Goal: Task Accomplishment & Management: Use online tool/utility

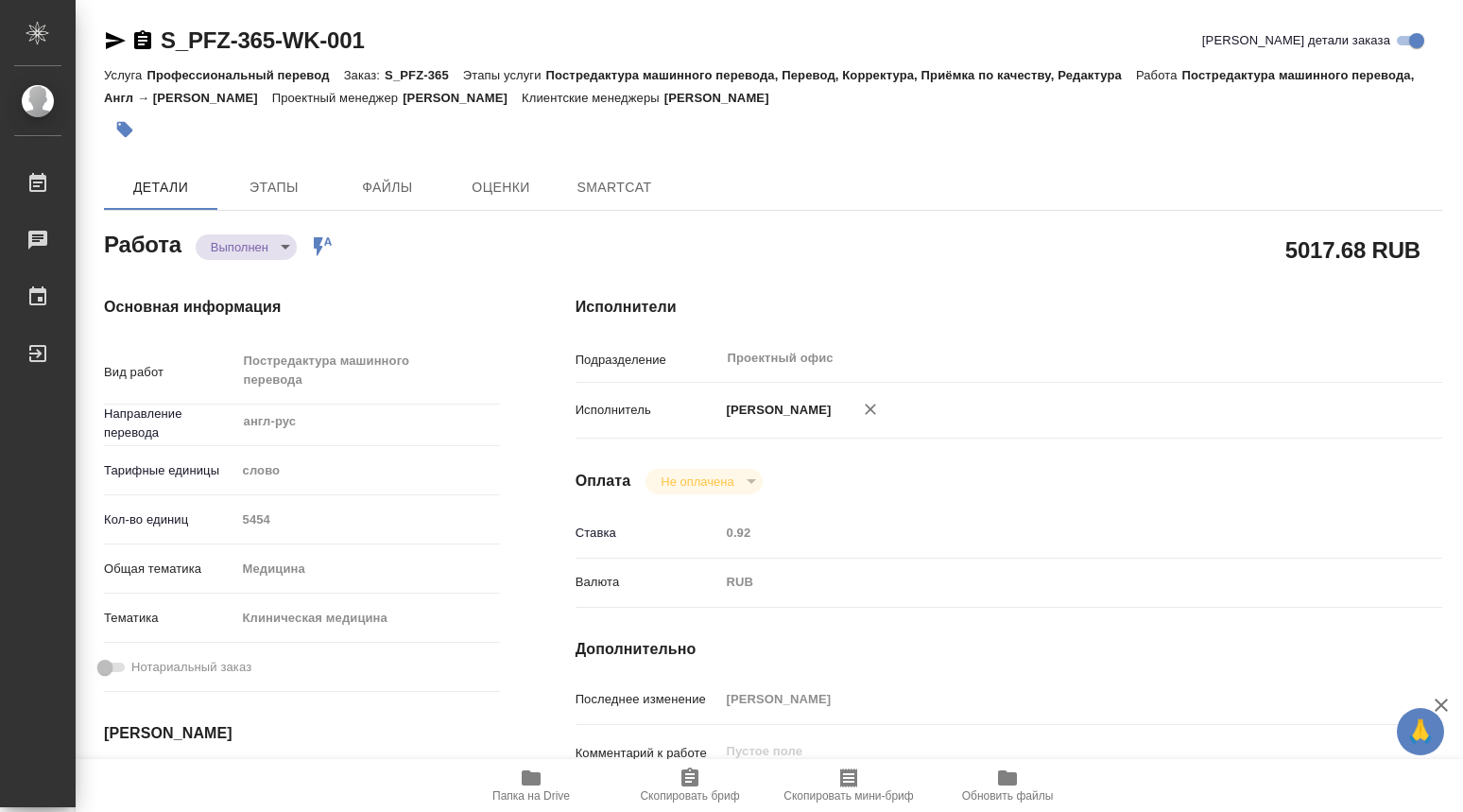
type textarea "x"
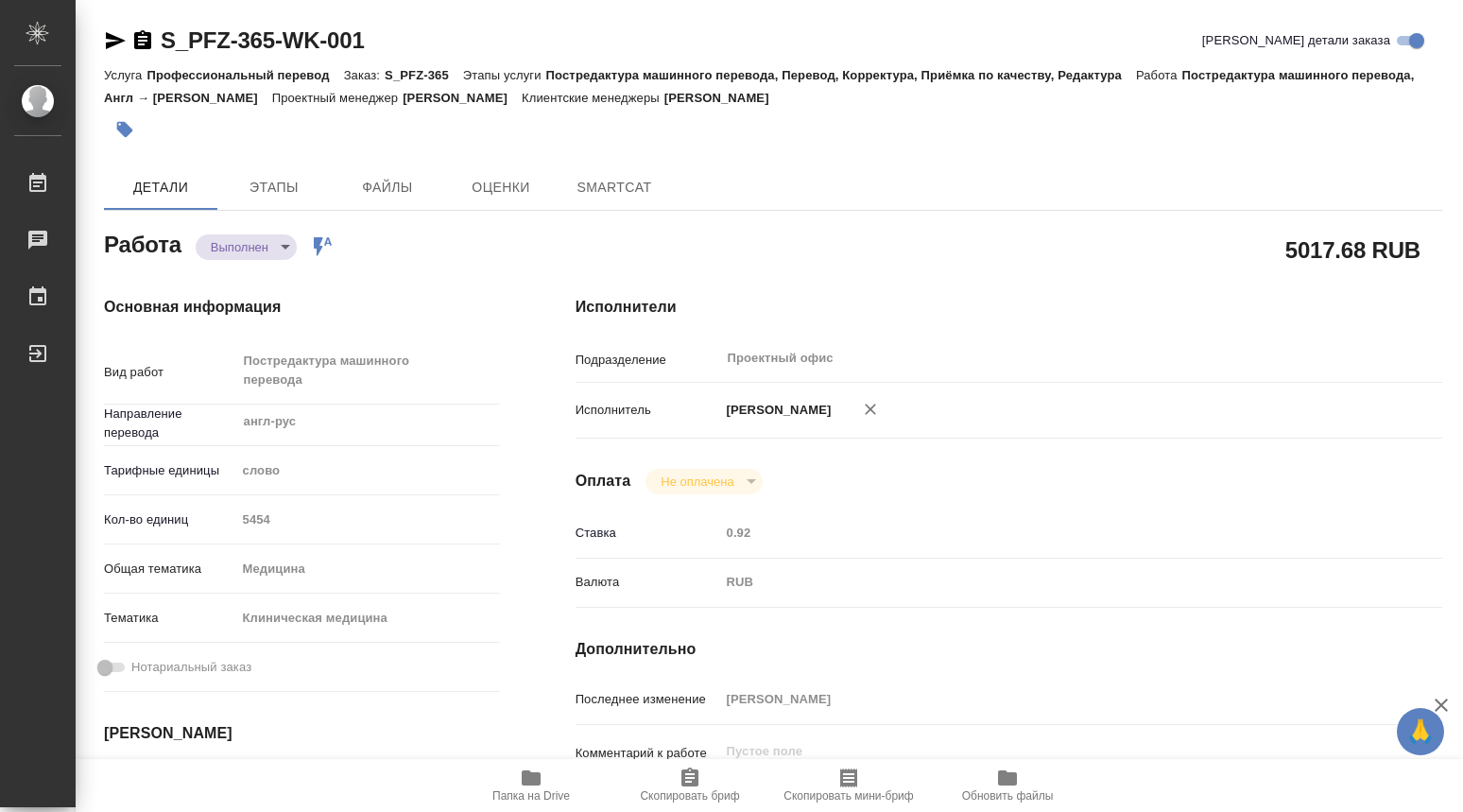
type textarea "x"
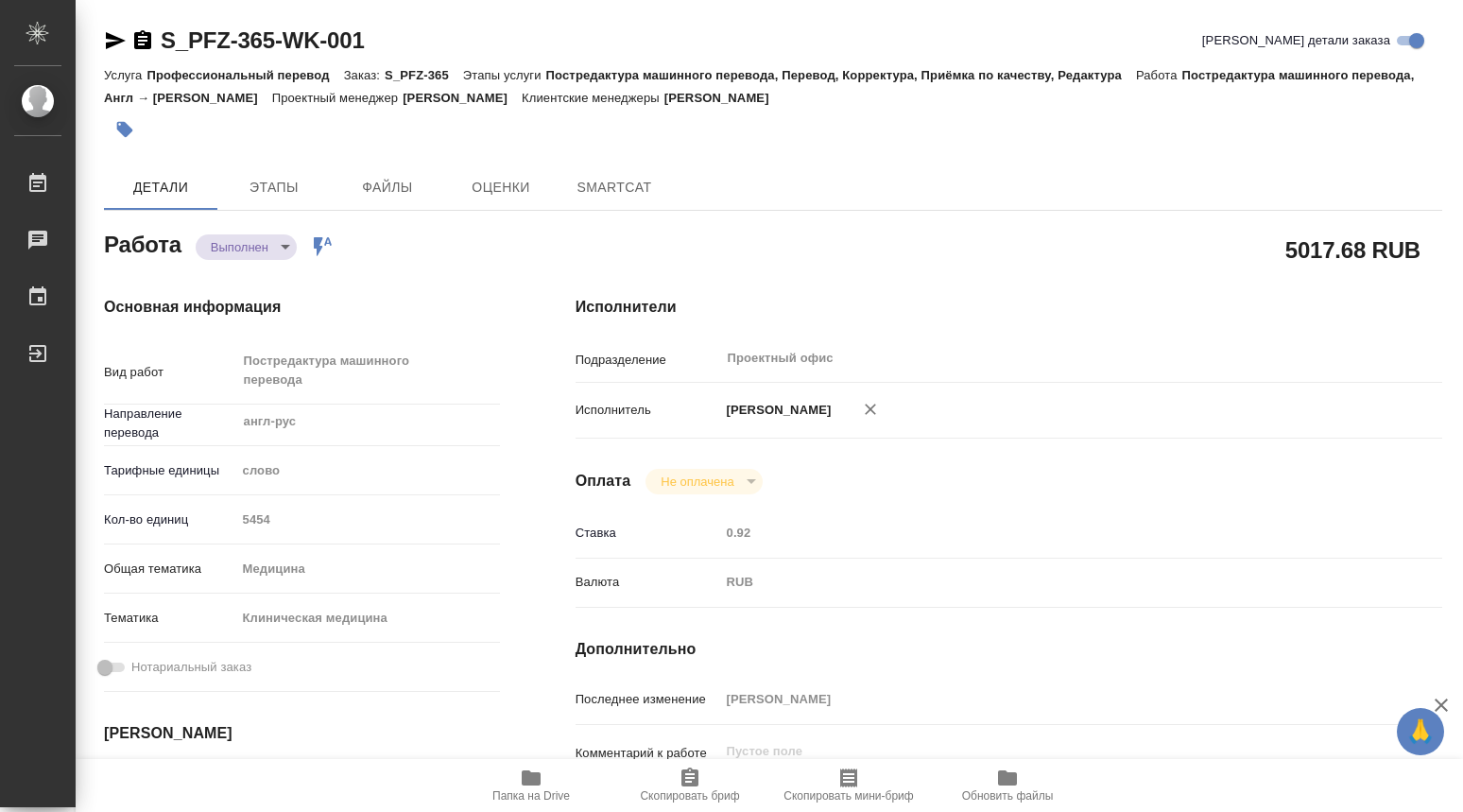
type textarea "x"
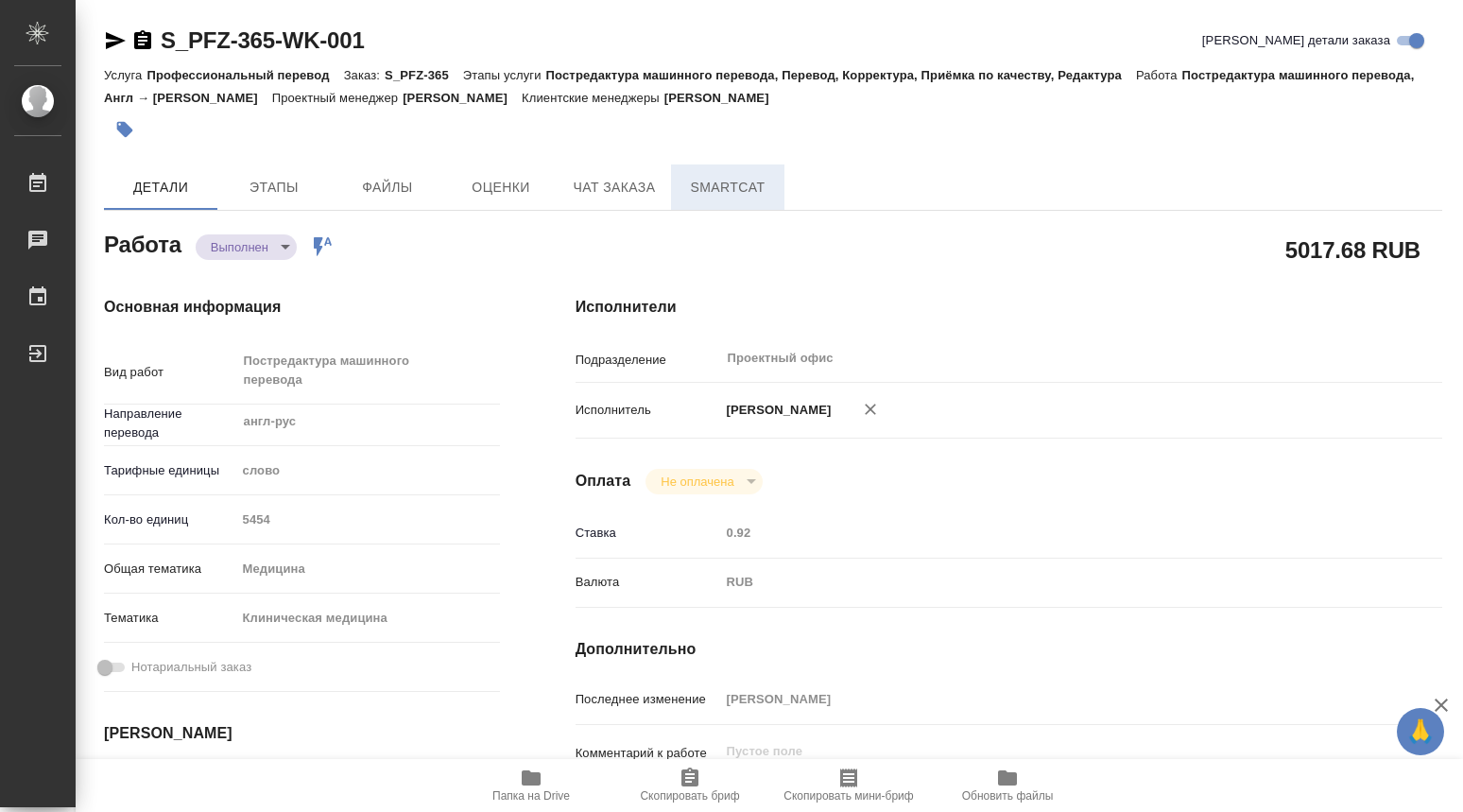
click at [711, 191] on span "SmartCat" at bounding box center [727, 187] width 91 height 24
